Goal: Find specific page/section: Find specific page/section

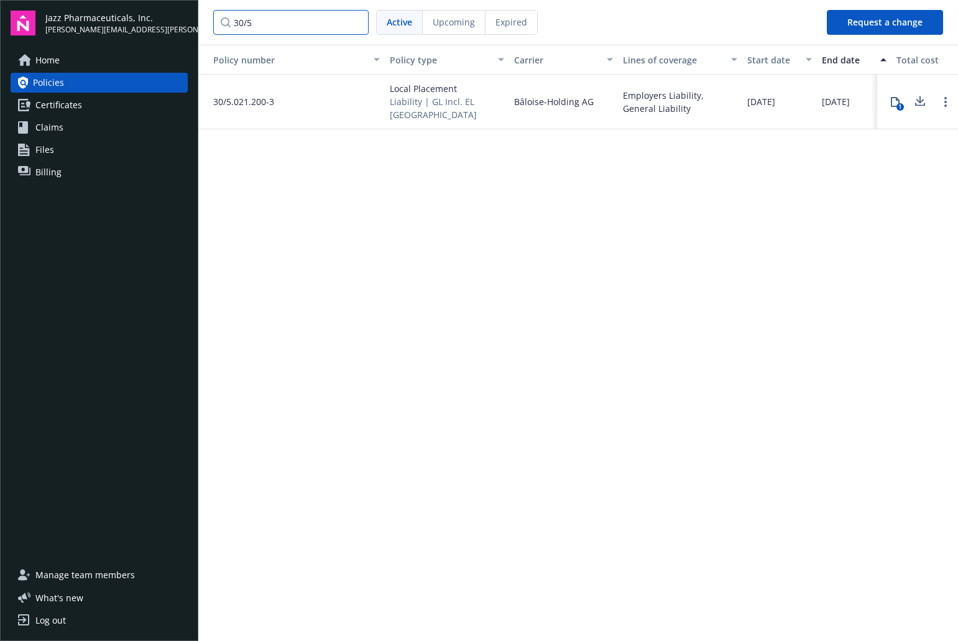
click at [257, 25] on input "30/5" at bounding box center [290, 22] width 155 height 25
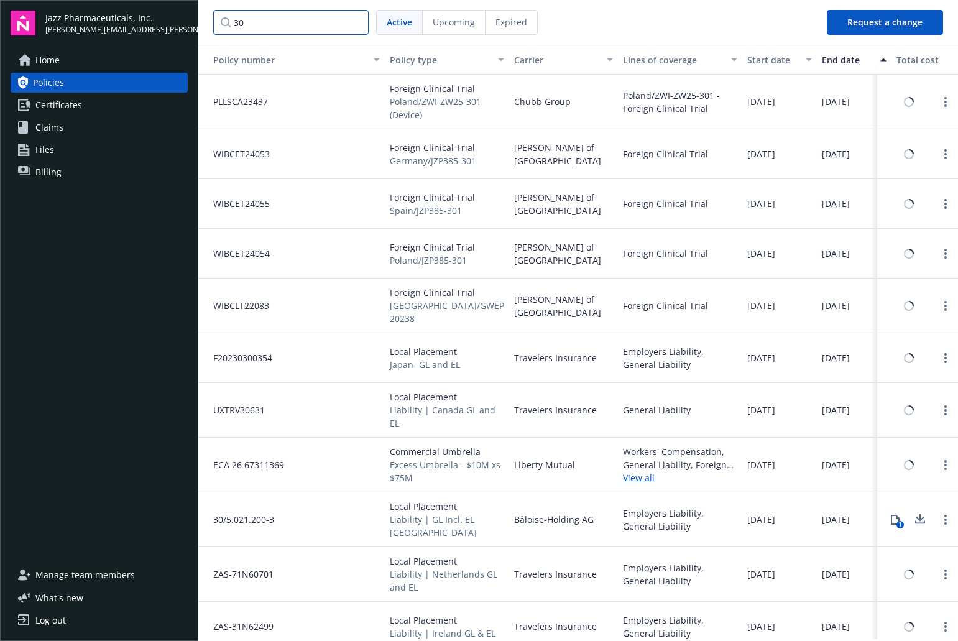
type input "3"
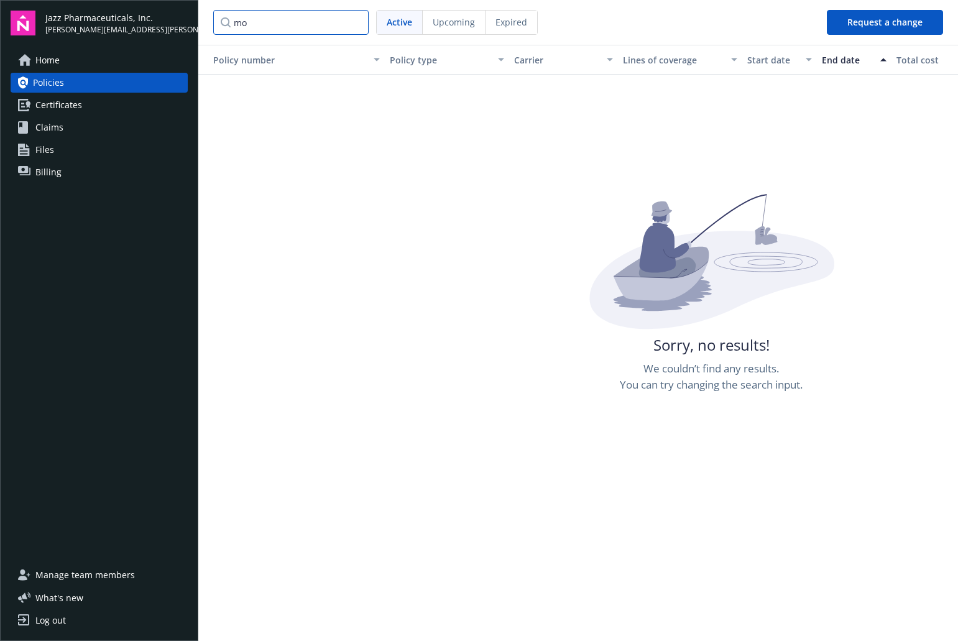
type input "m"
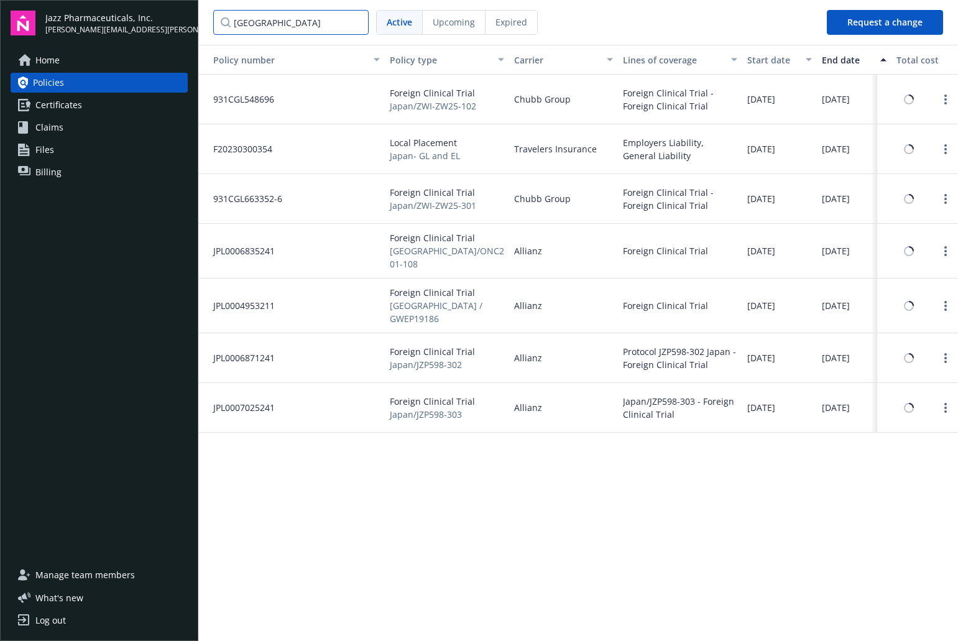
type input "[GEOGRAPHIC_DATA]"
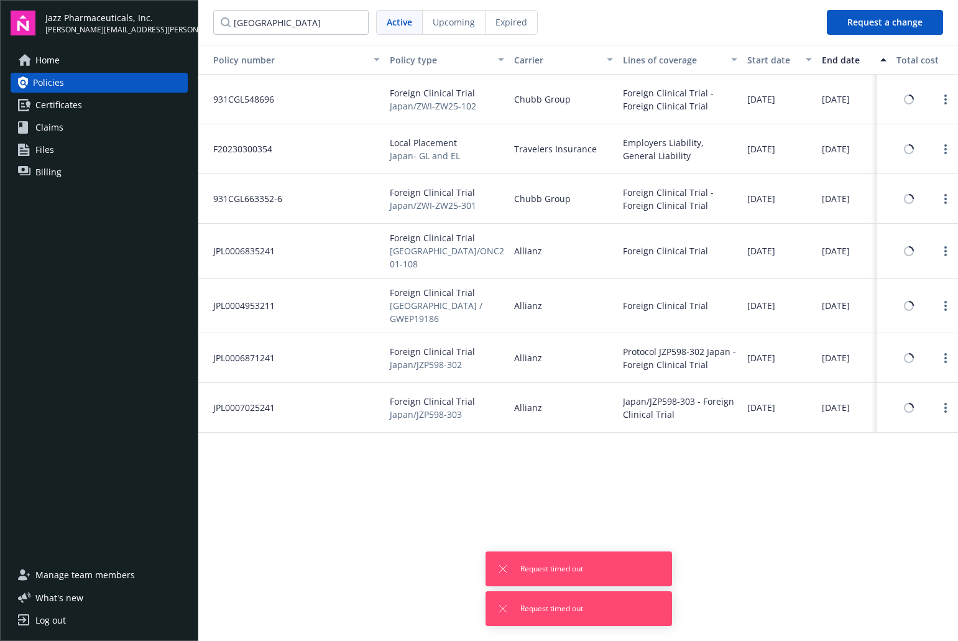
click at [242, 148] on span "F20230300354" at bounding box center [237, 148] width 69 height 13
click at [942, 149] on link "Open options" at bounding box center [945, 149] width 15 height 15
click at [641, 149] on div "Employers Liability, General Liability" at bounding box center [680, 149] width 114 height 26
click at [255, 145] on span "F20230300354" at bounding box center [237, 148] width 69 height 13
